Goal: Information Seeking & Learning: Learn about a topic

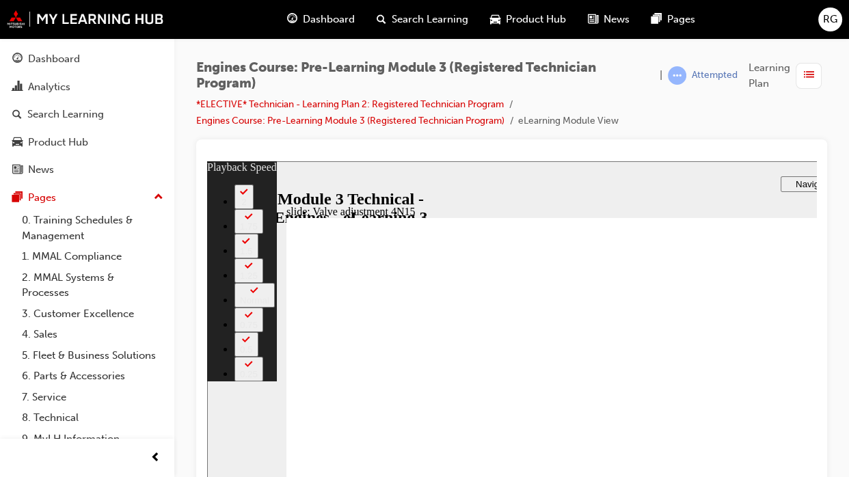
type input "78"
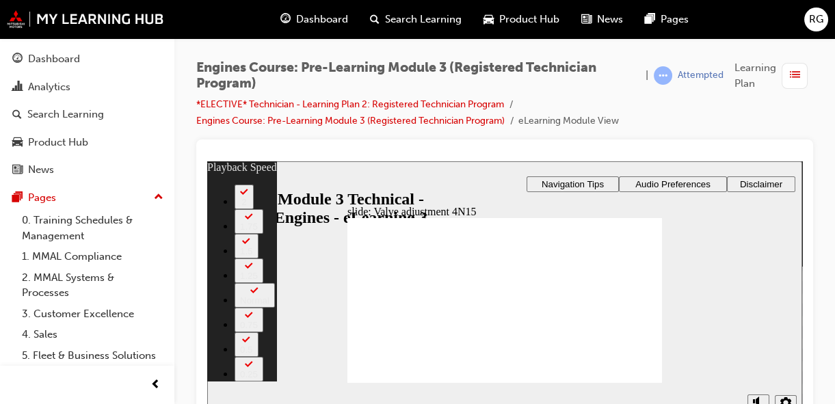
type input "709"
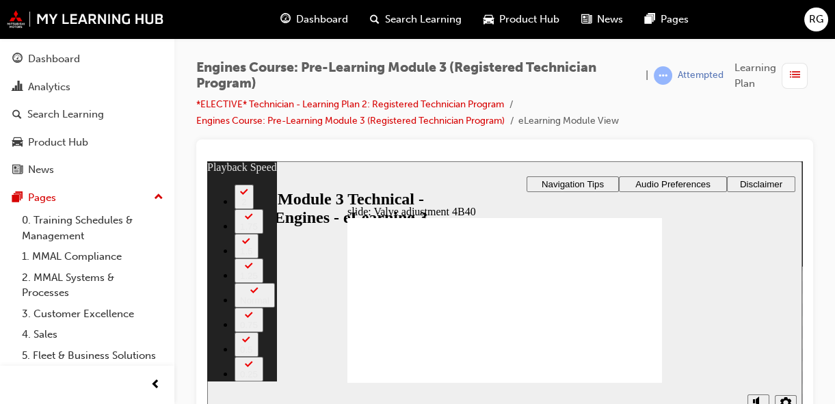
type input "303"
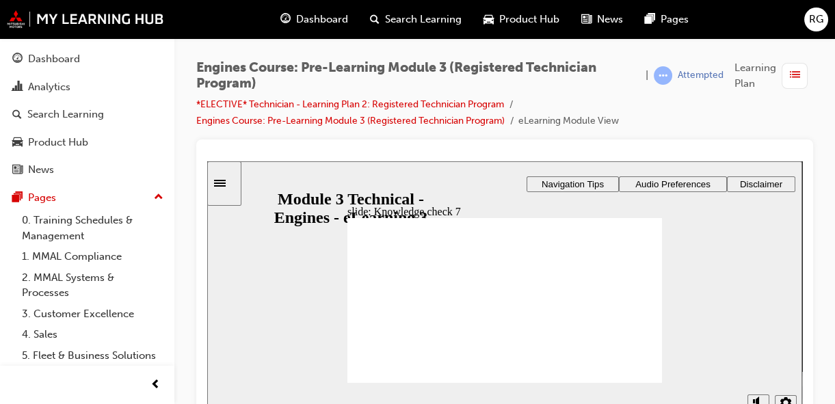
radio input "true"
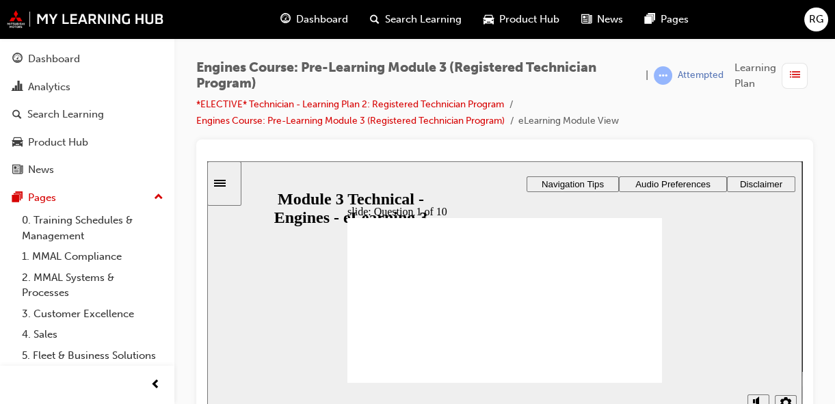
radio input "false"
radio input "true"
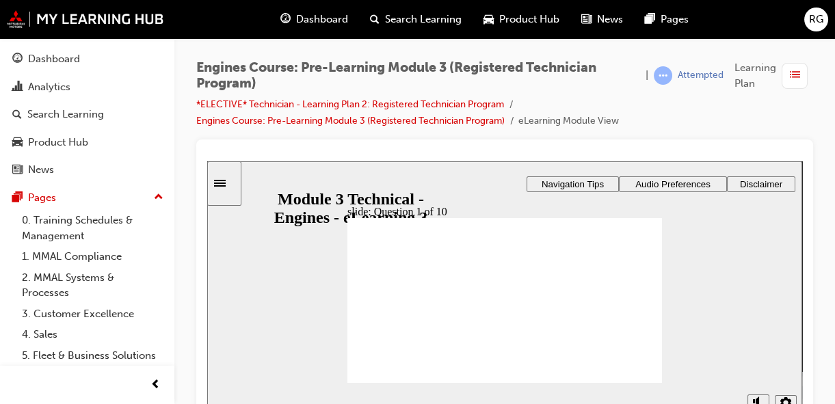
radio input "true"
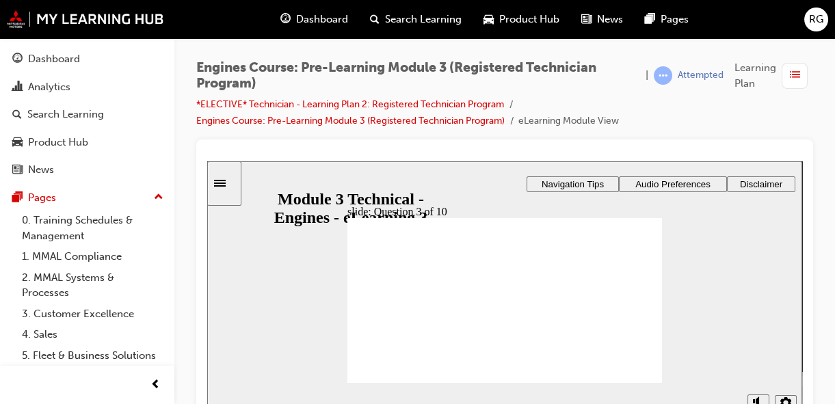
radio input "true"
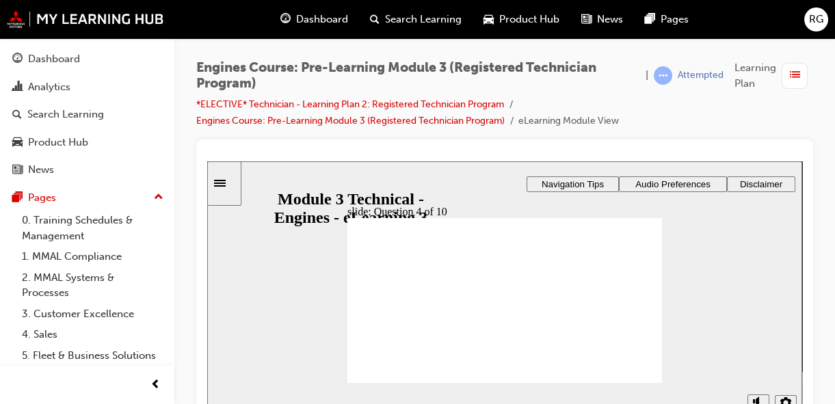
drag, startPoint x: 517, startPoint y: 336, endPoint x: 383, endPoint y: 287, distance: 142.7
drag, startPoint x: 465, startPoint y: 336, endPoint x: 562, endPoint y: 293, distance: 106.5
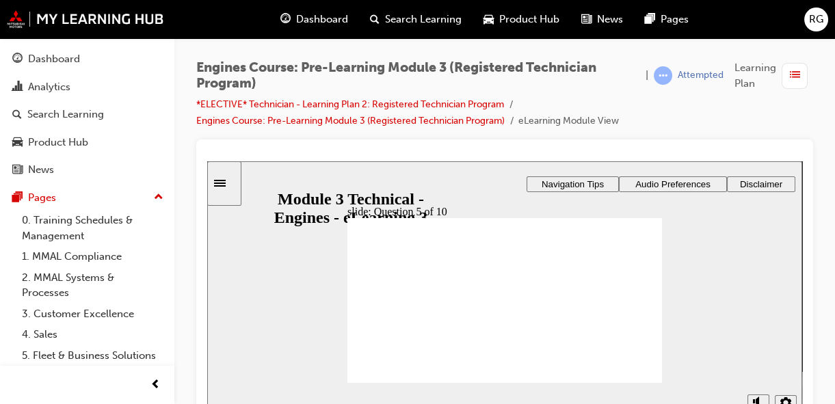
radio input "true"
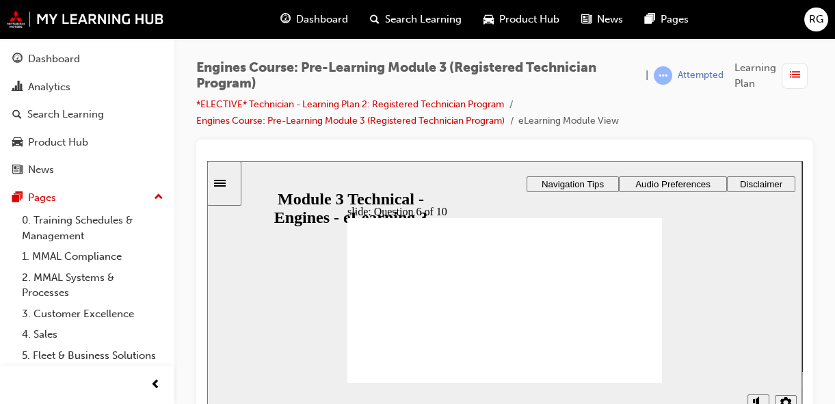
radio input "true"
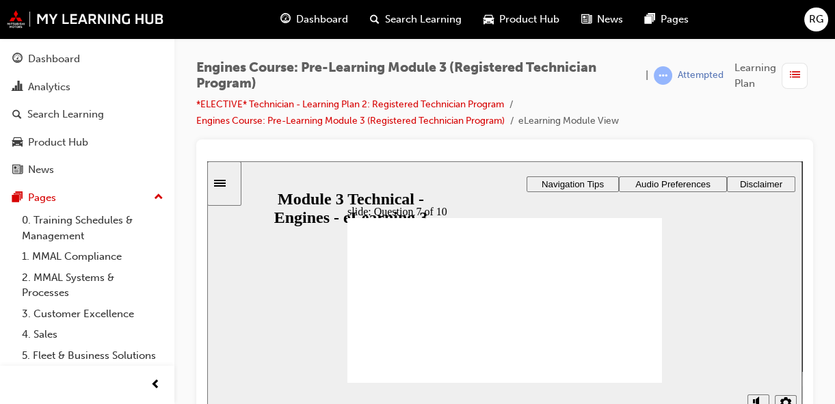
radio input "true"
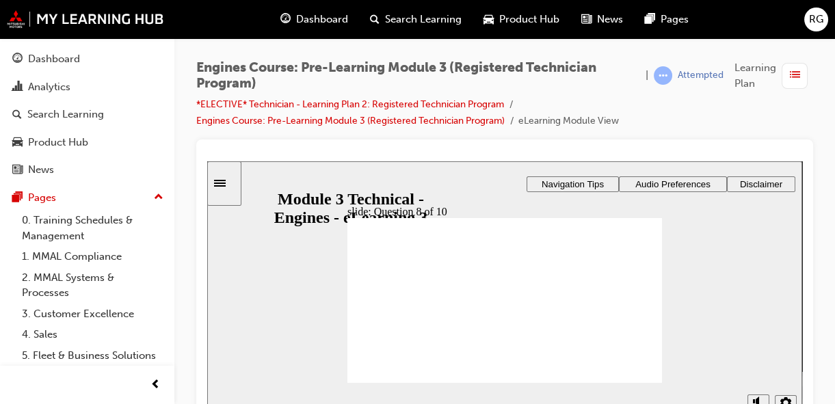
radio input "true"
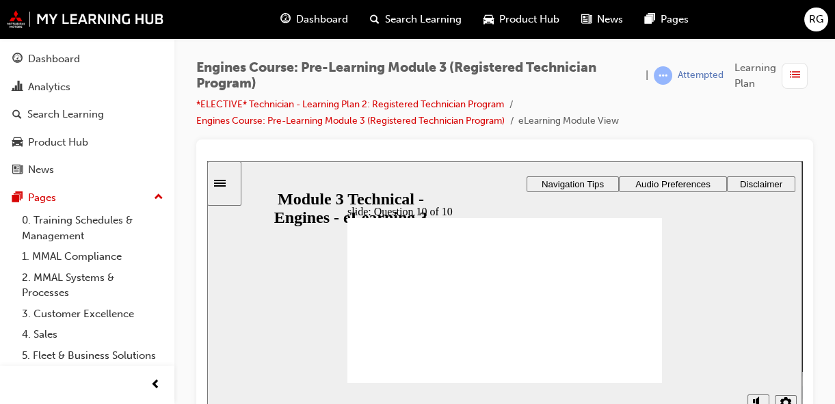
radio input "true"
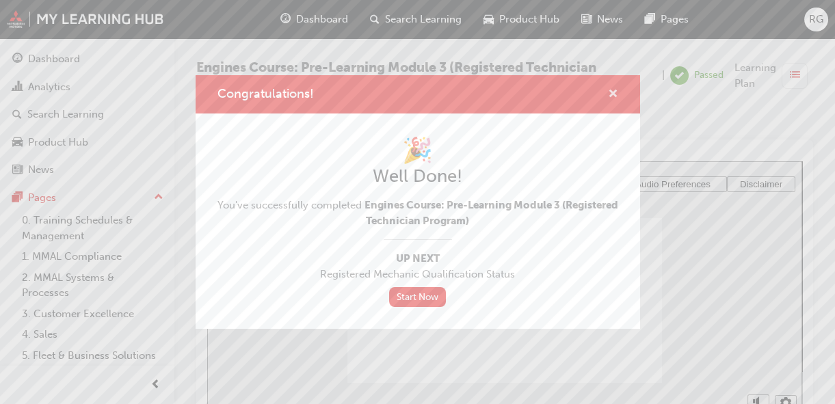
click at [615, 103] on button "Congratulations!" at bounding box center [613, 94] width 10 height 17
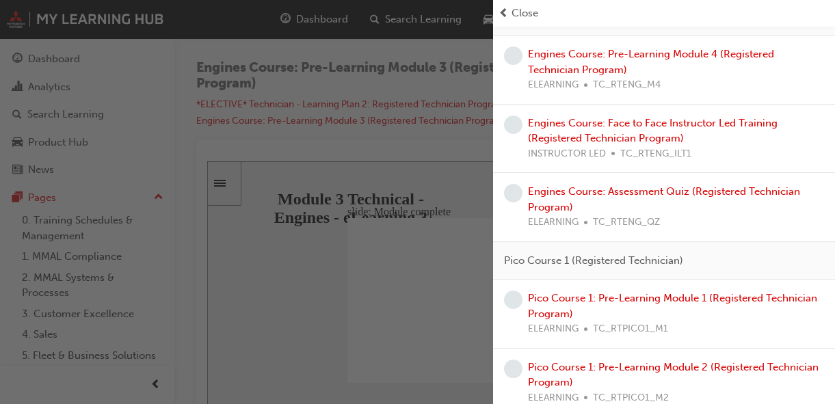
scroll to position [248, 0]
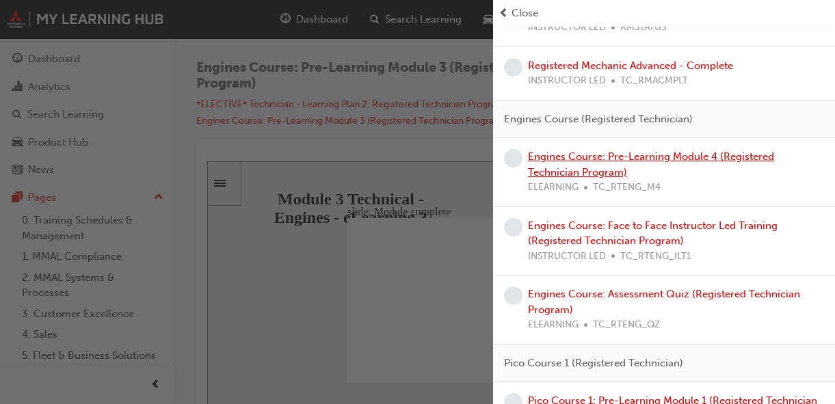
click at [578, 155] on link "Engines Course: Pre-Learning Module 4 (Registered Technician Program)" at bounding box center [651, 164] width 246 height 28
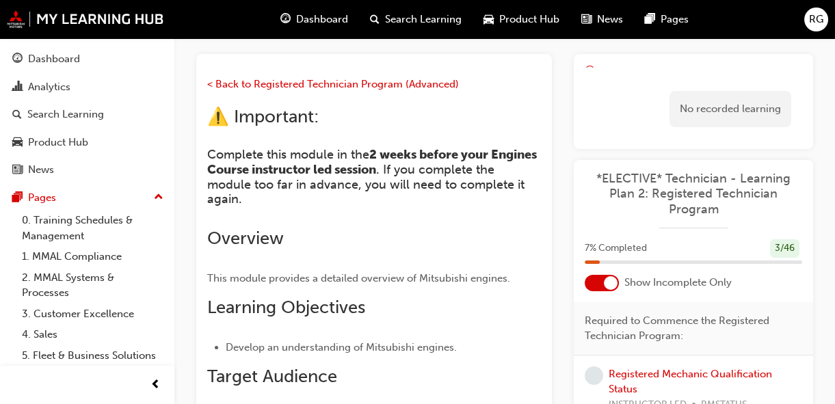
scroll to position [109, 0]
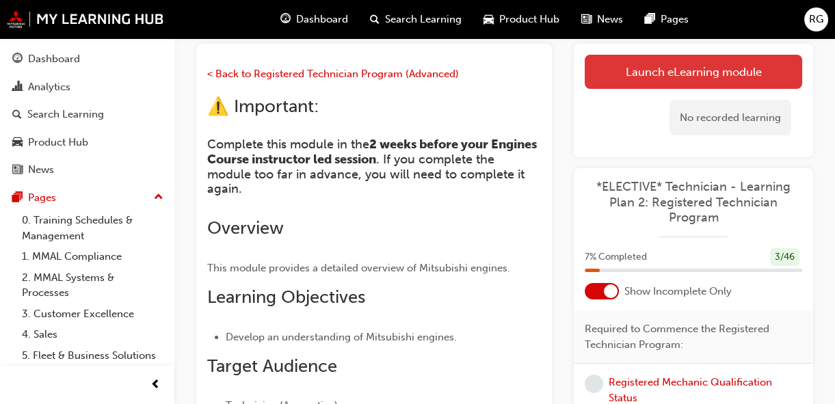
click at [628, 75] on link "Launch eLearning module" at bounding box center [692, 72] width 217 height 34
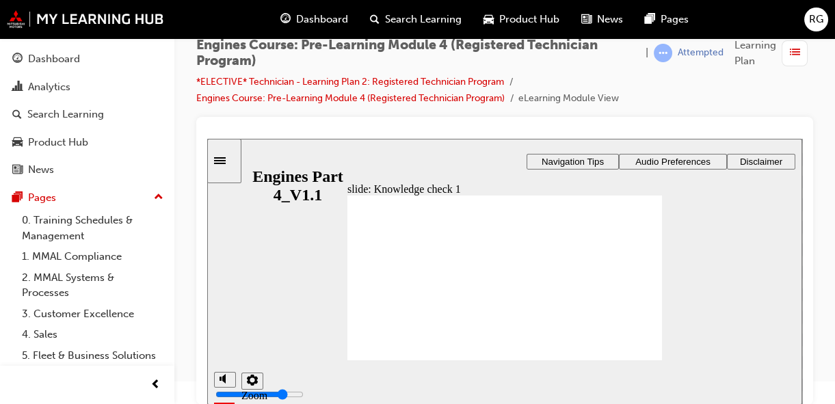
radio input "true"
click at [511, 351] on div "Rectangle 1 Rectangle 3 Rectangle 3 Knowledge check Is the following statement …" at bounding box center [504, 283] width 314 height 177
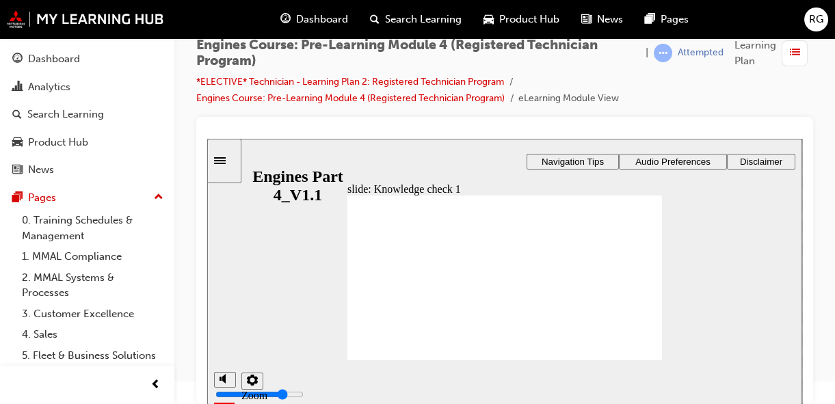
radio input "true"
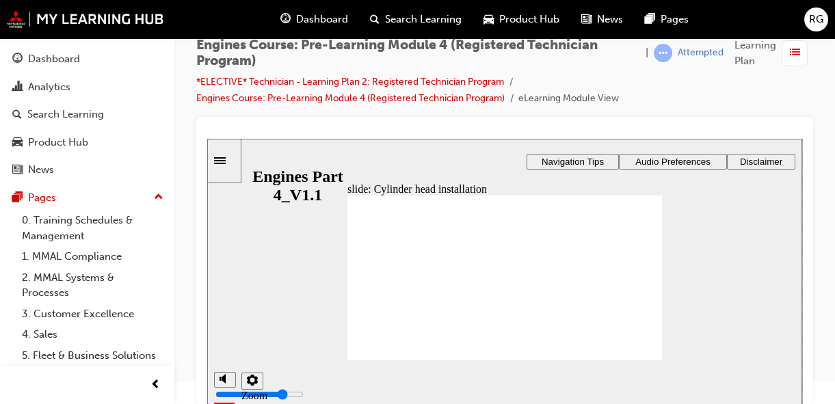
click at [409, 321] on div "Rectangle 1 Rectangle 3 Cylinder head installation Oval 3 Oval 1 lock icon 1 Ov…" at bounding box center [504, 283] width 314 height 177
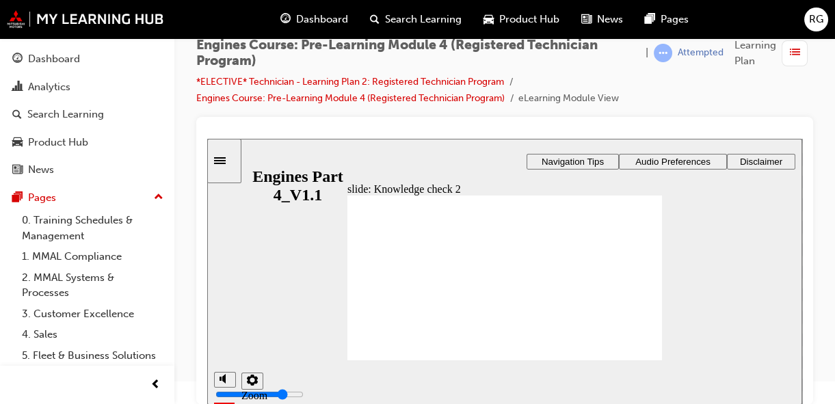
radio input "true"
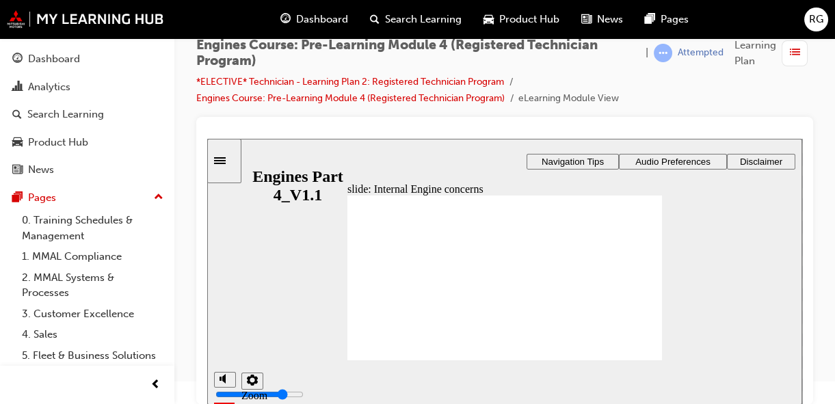
click at [407, 301] on div "Rectangle 1 Group 1 Rectangle 2 Rectangle 3 Group 1 Freeform 1 Oval 1 Lookup fi…" at bounding box center [504, 283] width 314 height 177
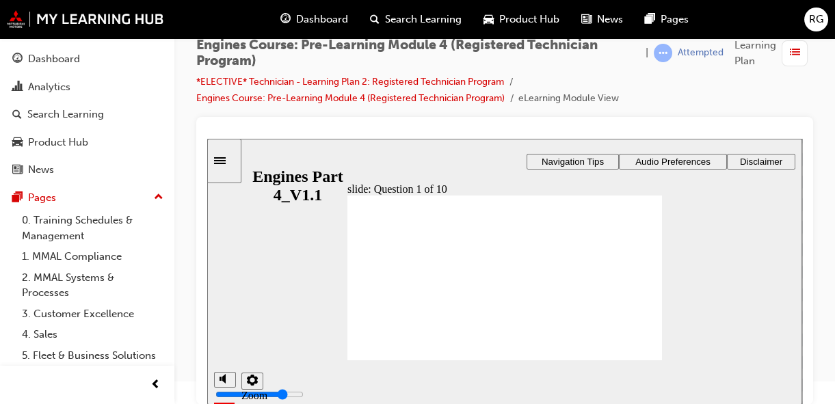
radio input "true"
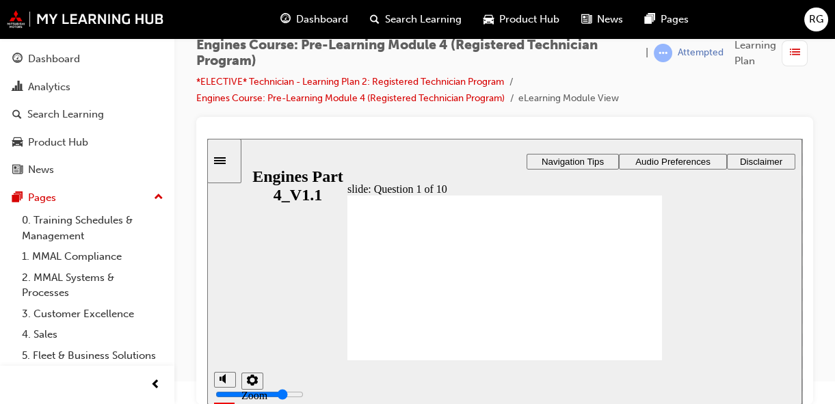
radio input "true"
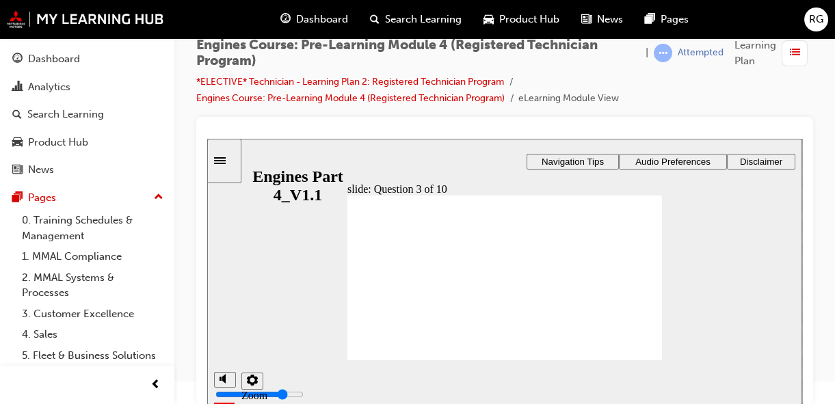
radio input "true"
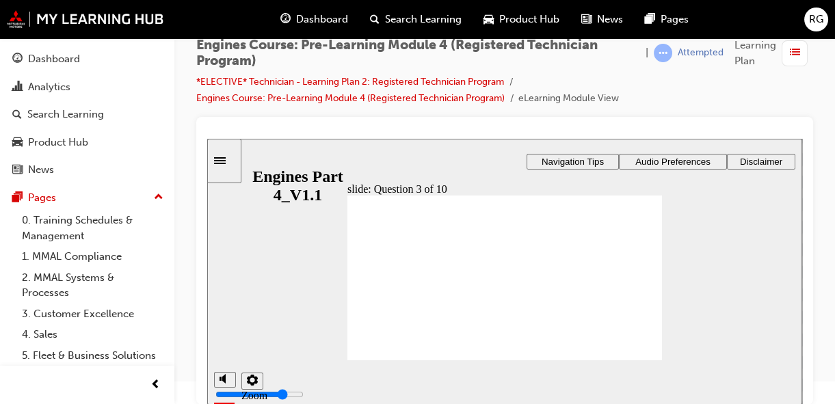
drag, startPoint x: 407, startPoint y: 308, endPoint x: 411, endPoint y: 248, distance: 60.3
drag, startPoint x: 489, startPoint y: 305, endPoint x: 431, endPoint y: 261, distance: 72.7
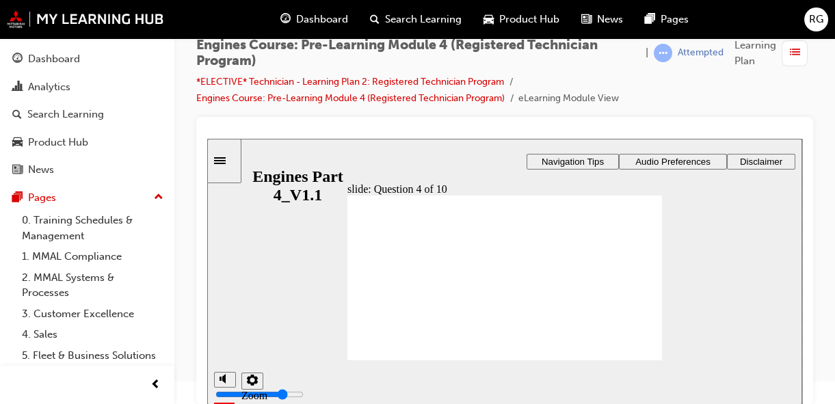
drag, startPoint x: 548, startPoint y: 317, endPoint x: 605, endPoint y: 269, distance: 74.7
click at [605, 269] on div "Rectangle 1 Rectangle 3 Rectangle 3 Question 4 of 10 Drag and drop the correct …" at bounding box center [504, 283] width 314 height 177
drag, startPoint x: 543, startPoint y: 308, endPoint x: 595, endPoint y: 262, distance: 68.8
drag, startPoint x: 610, startPoint y: 309, endPoint x: 618, endPoint y: 280, distance: 30.3
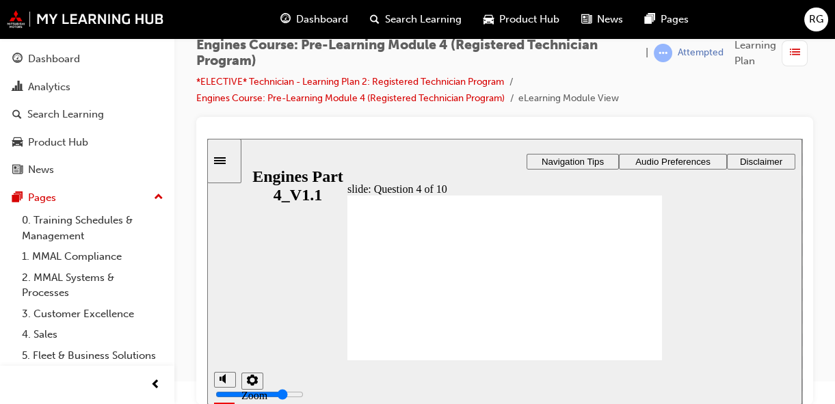
radio input "true"
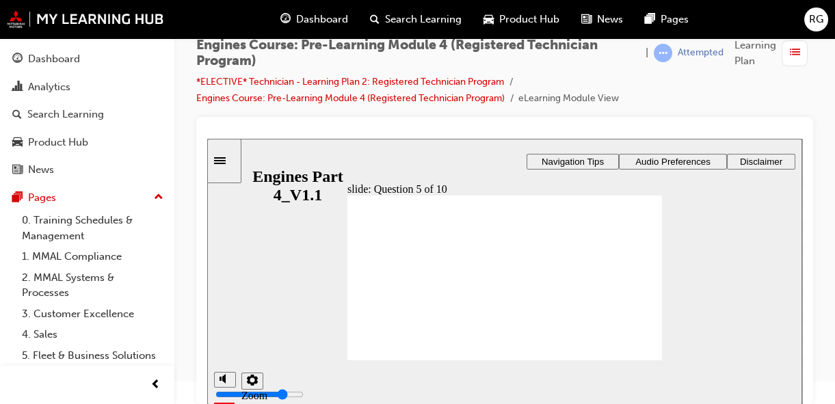
radio input "true"
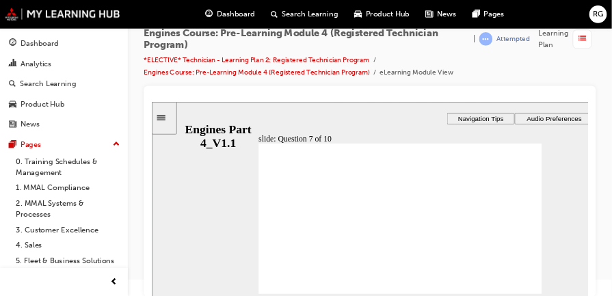
scroll to position [11, 0]
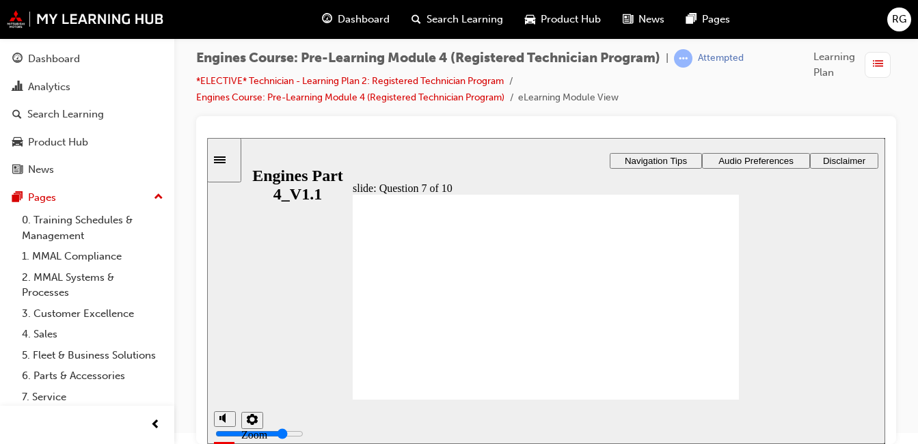
radio input "false"
radio input "true"
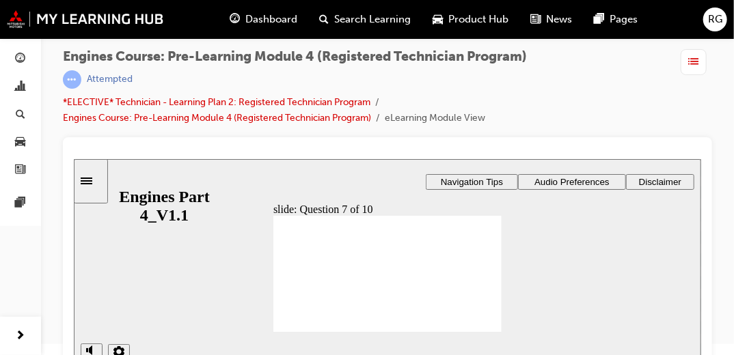
radio input "true"
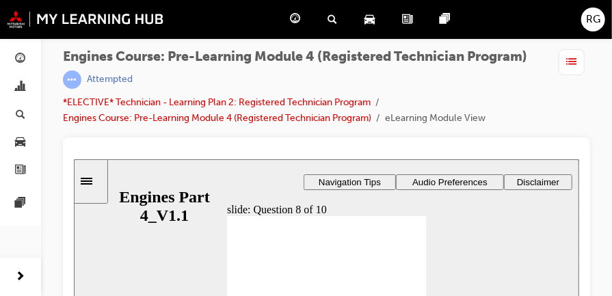
drag, startPoint x: 686, startPoint y: 0, endPoint x: 384, endPoint y: 72, distance: 310.5
click at [384, 72] on div "Attempted" at bounding box center [305, 79] width 485 height 18
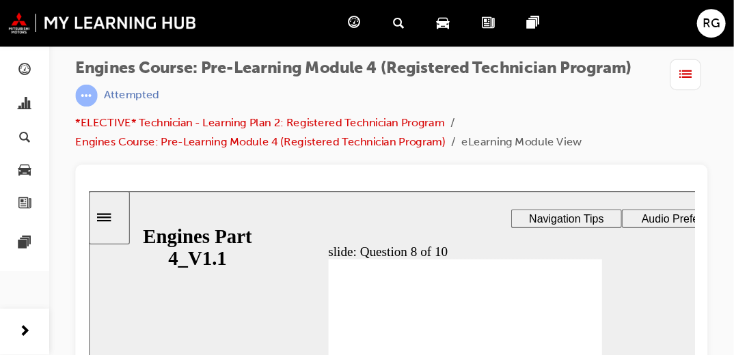
scroll to position [0, 0]
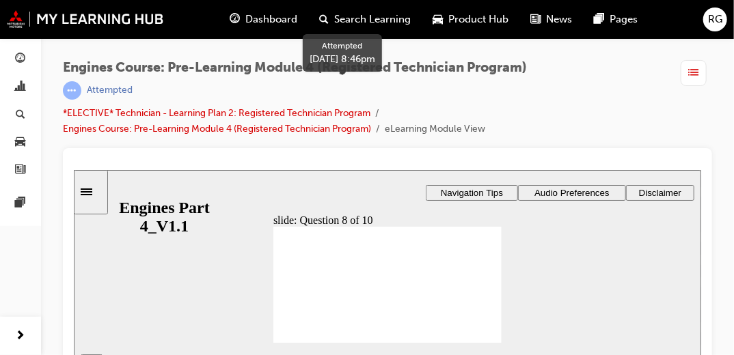
click at [461, 86] on div "Attempted" at bounding box center [366, 90] width 607 height 18
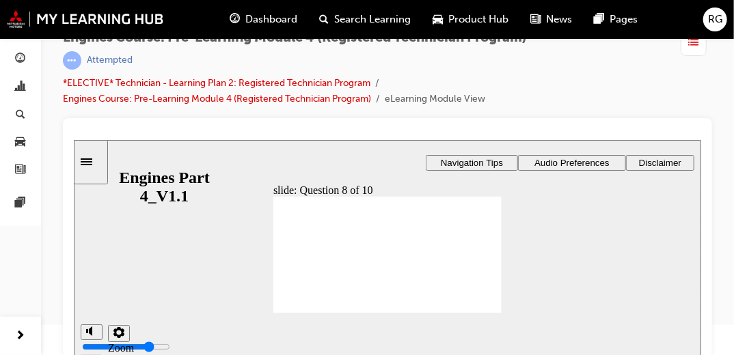
radio input "true"
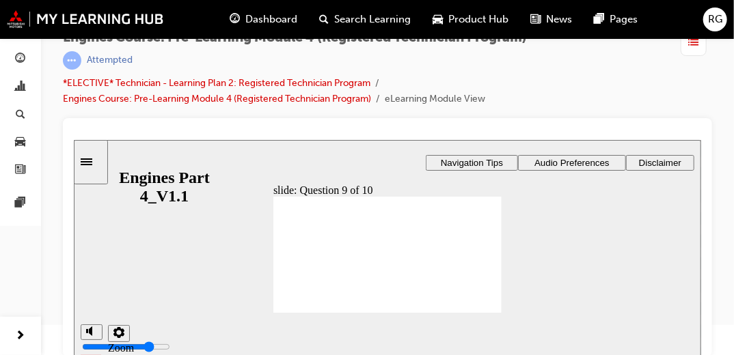
radio input "true"
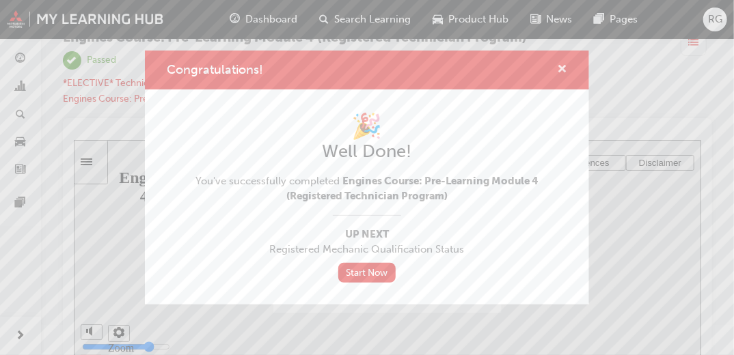
click at [561, 71] on span "cross-icon" at bounding box center [562, 70] width 10 height 12
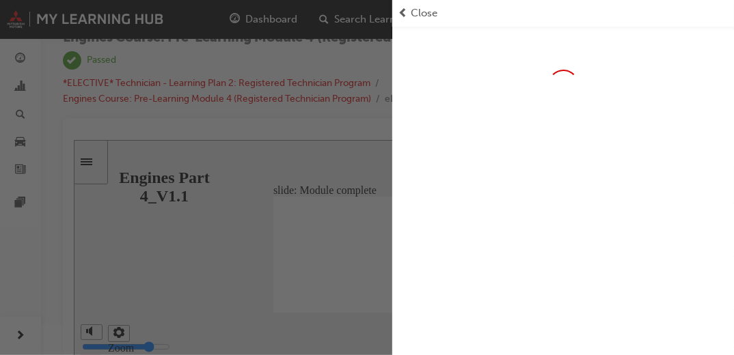
click at [412, 10] on span "Close" at bounding box center [424, 13] width 27 height 16
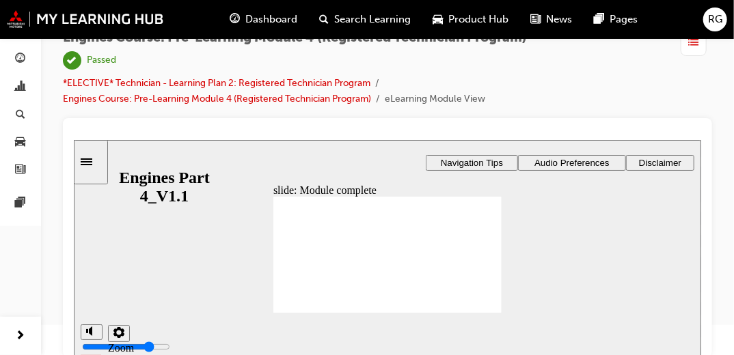
click at [224, 33] on div "Dashboard Search Learning Product Hub News Pages" at bounding box center [433, 19] width 441 height 39
click at [231, 23] on span "guage-icon" at bounding box center [235, 19] width 10 height 17
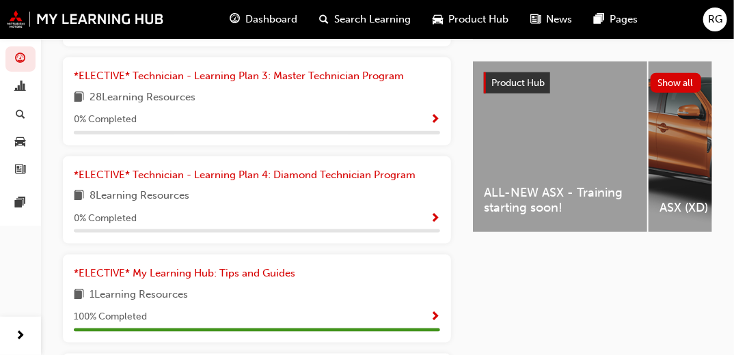
scroll to position [513, 0]
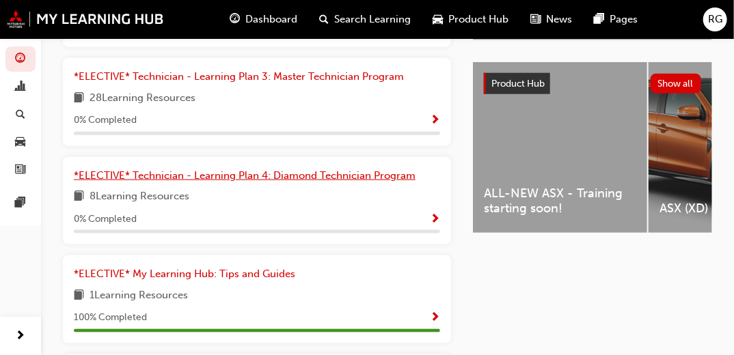
click at [286, 184] on link "*ELECTIVE* Technician - Learning Plan 4: Diamond Technician Program" at bounding box center [247, 176] width 347 height 16
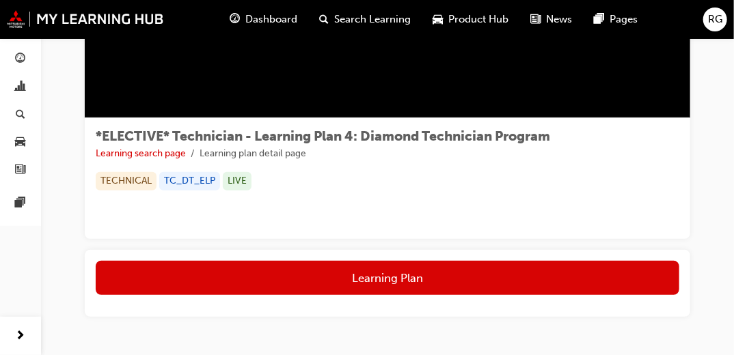
scroll to position [195, 0]
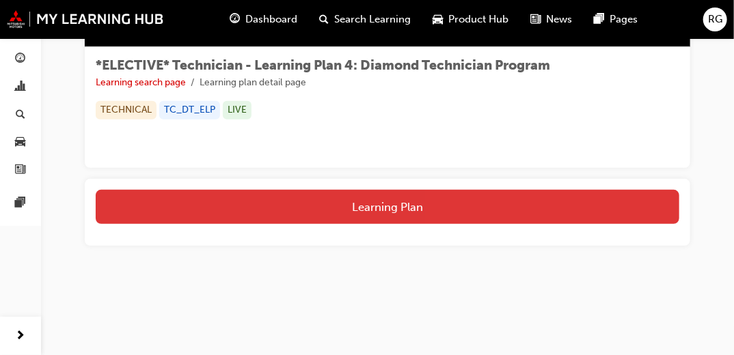
click at [421, 204] on button "Learning Plan" at bounding box center [388, 207] width 584 height 34
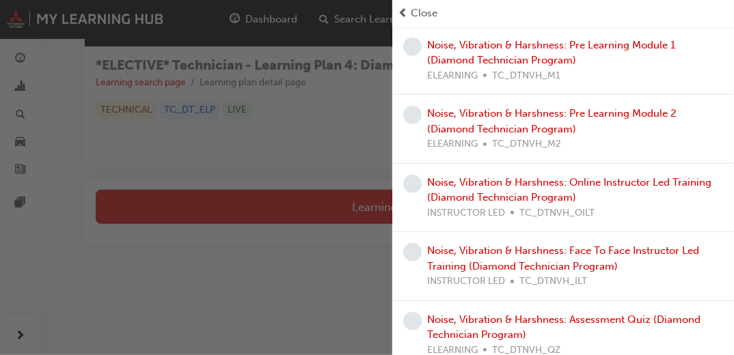
scroll to position [333, 0]
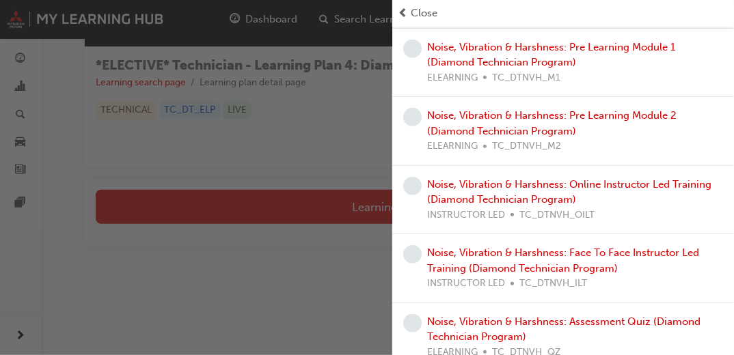
click at [57, 241] on div "button" at bounding box center [196, 177] width 392 height 355
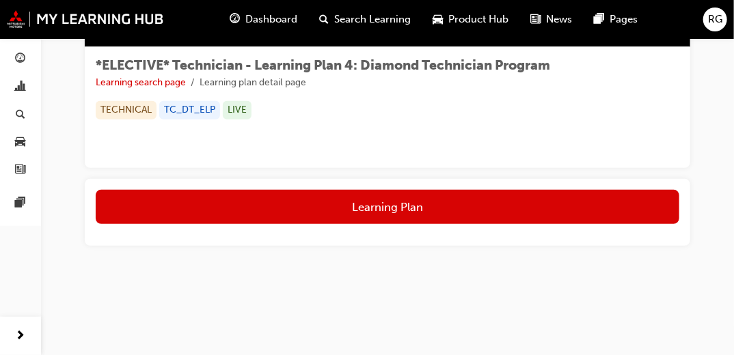
click at [237, 11] on span "guage-icon" at bounding box center [235, 19] width 10 height 17
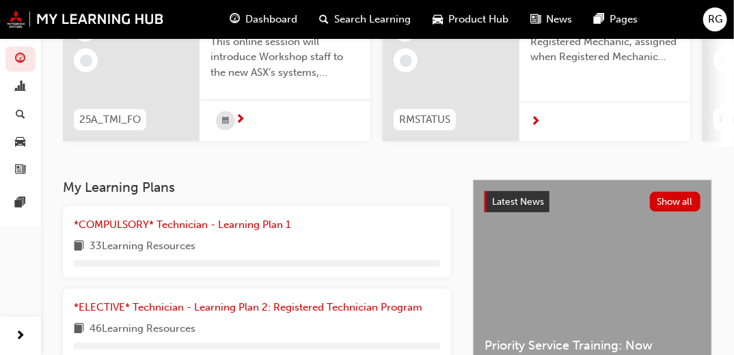
scroll to position [195, 0]
